Goal: Transaction & Acquisition: Purchase product/service

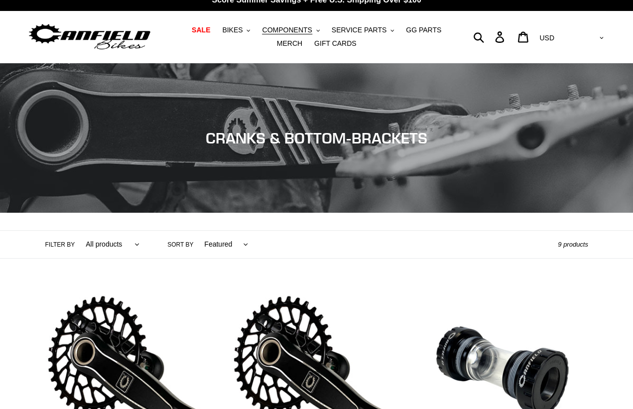
scroll to position [11, 0]
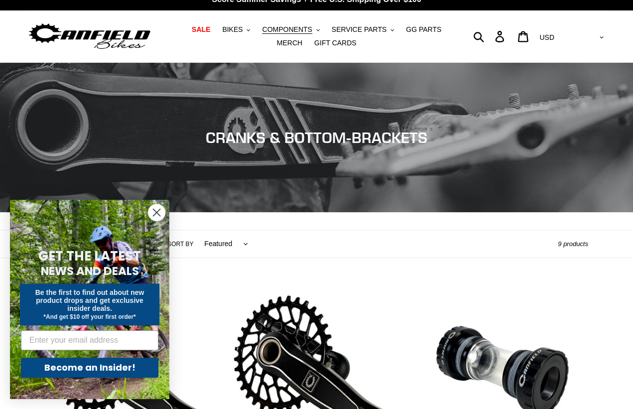
click at [159, 211] on circle "Close dialog" at bounding box center [156, 212] width 16 height 16
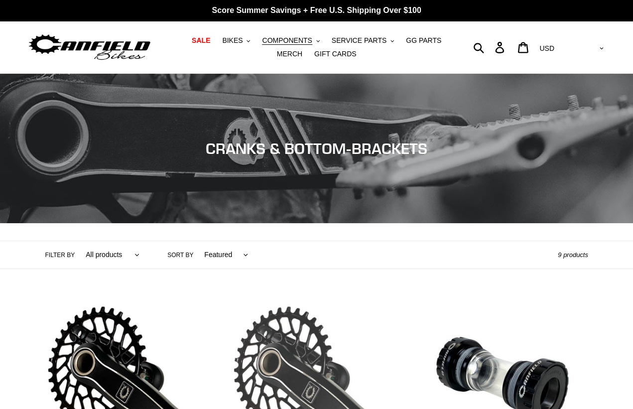
scroll to position [0, 0]
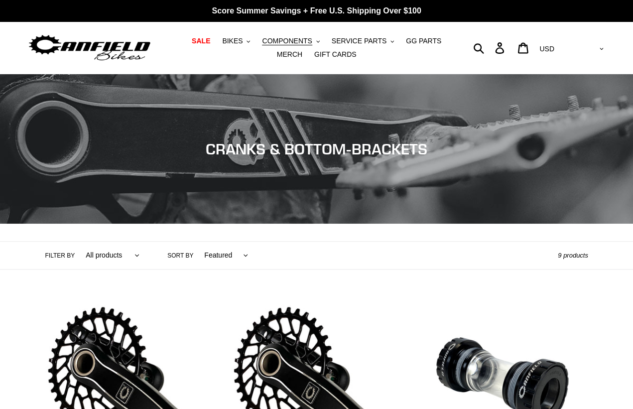
select select "/collections/cranks-chainrings/cranks"
click option "Cranks" at bounding box center [0, 0] width 0 height 0
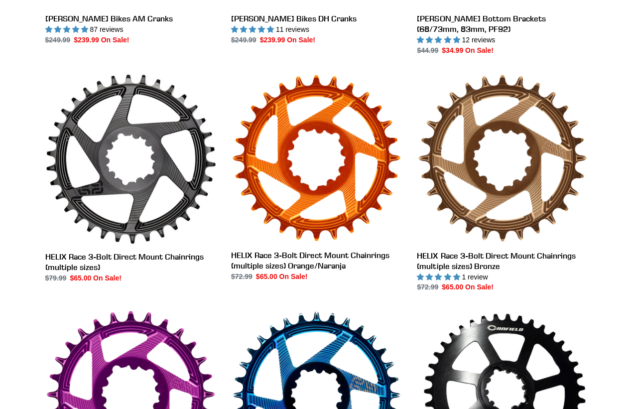
scroll to position [269, 0]
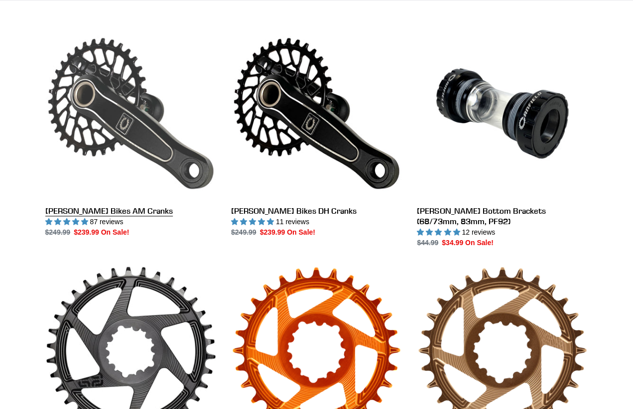
click at [116, 211] on link "[PERSON_NAME] Bikes AM Cranks" at bounding box center [130, 133] width 171 height 210
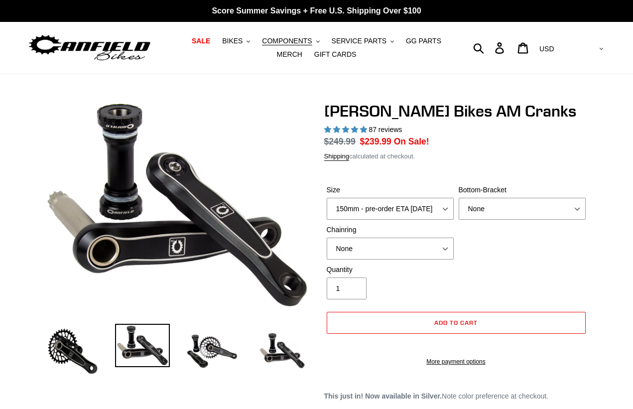
select select "highest-rating"
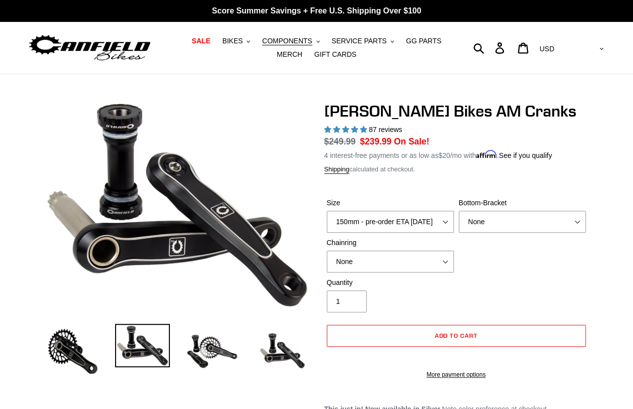
click at [374, 208] on label "Size" at bounding box center [390, 203] width 127 height 10
click at [374, 211] on select "150mm - pre-order ETA 9/30/25 155mm - pre-order ETA 9/30/25 160mm - pre-order E…" at bounding box center [390, 222] width 127 height 22
select select "160mm - pre-order ETA 9/30/25"
click option "160mm - pre-order ETA 9/30/25" at bounding box center [0, 0] width 0 height 0
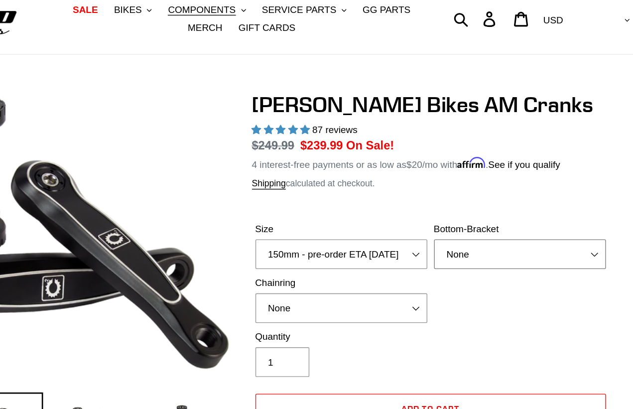
scroll to position [33, 0]
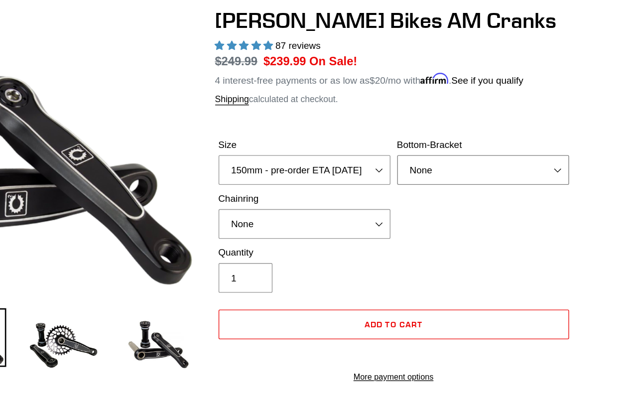
click option "None" at bounding box center [0, 0] width 0 height 0
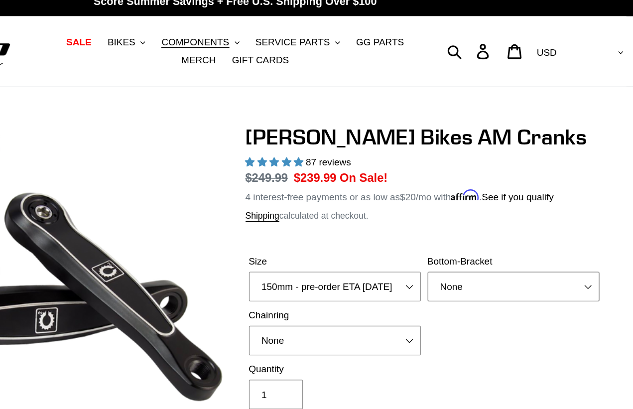
scroll to position [0, 0]
